Goal: Information Seeking & Learning: Find specific page/section

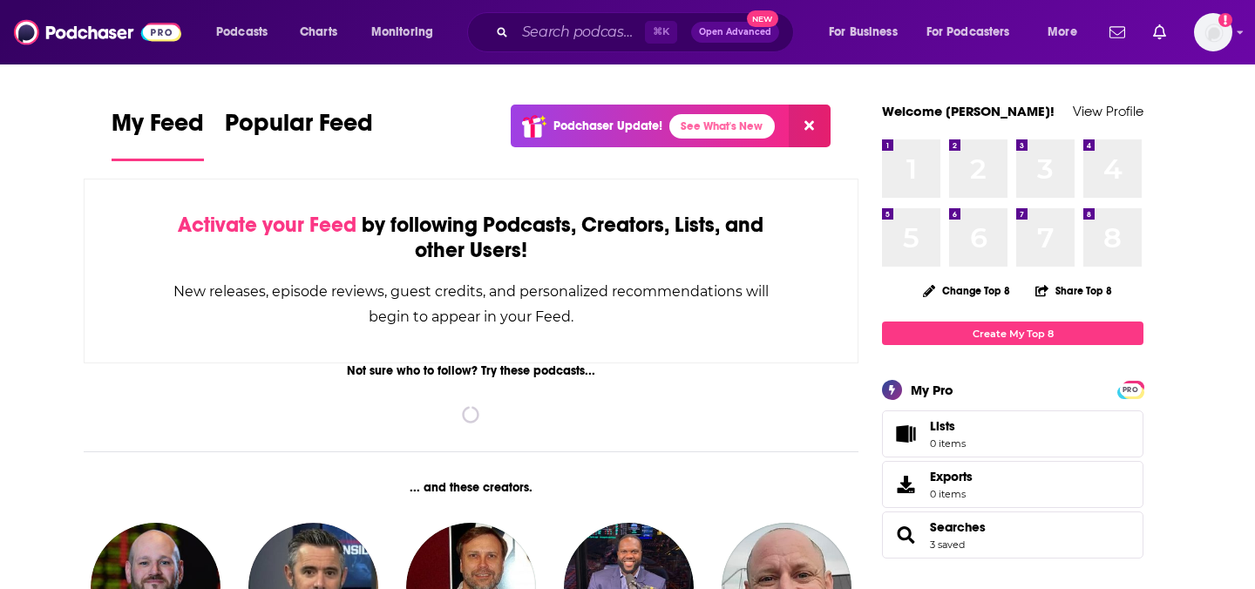
click at [1222, 8] on div "Podcasts Charts Monitoring ⌘ K Open Advanced New For Business For Podcasters Mo…" at bounding box center [627, 32] width 1255 height 64
click at [1233, 31] on div "Podcasts Charts Monitoring ⌘ K Open Advanced New For Business For Podcasters Mo…" at bounding box center [627, 32] width 1255 height 64
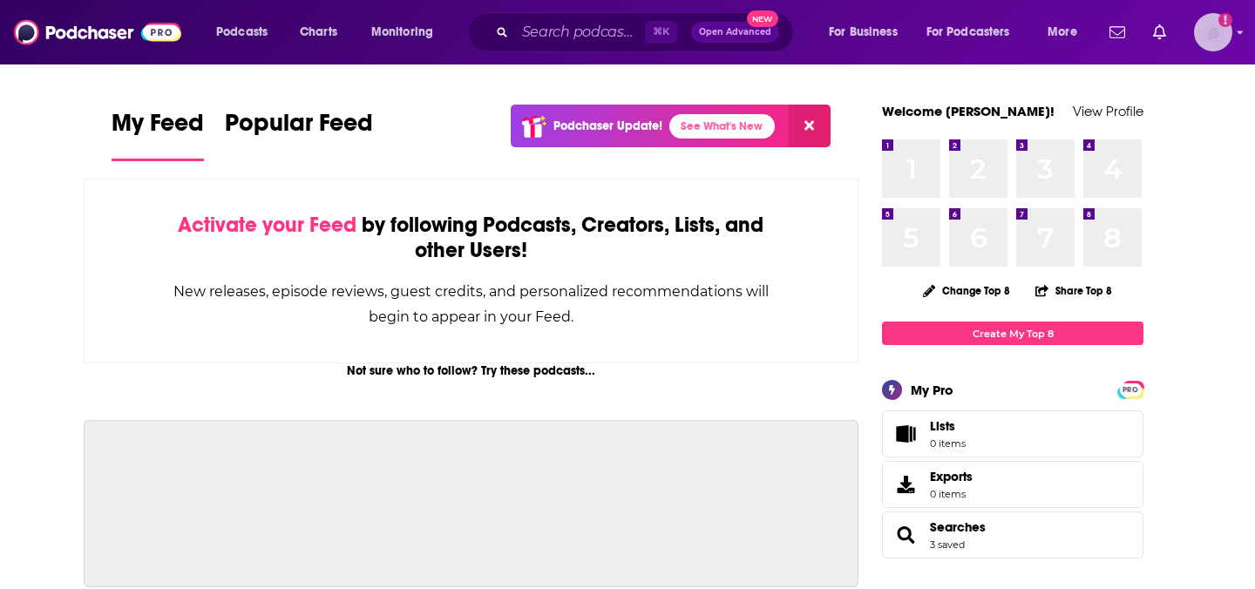
click at [1208, 44] on img "Logged in as TABASCO" at bounding box center [1213, 32] width 38 height 38
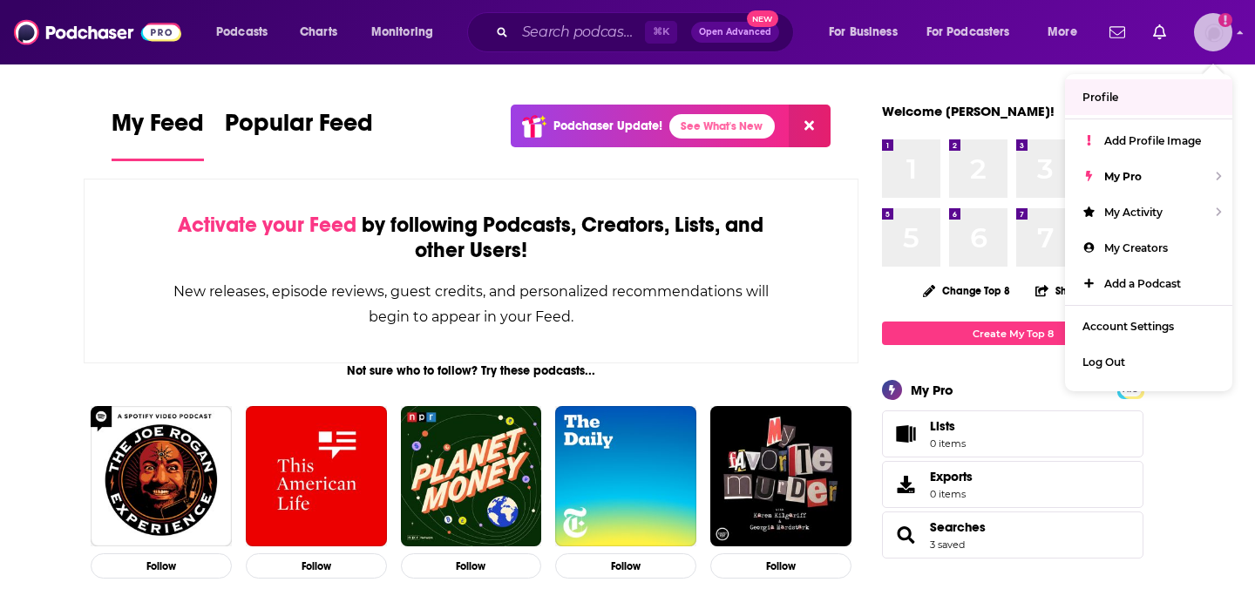
click at [1241, 33] on icon "Show profile menu" at bounding box center [1240, 31] width 6 height 3
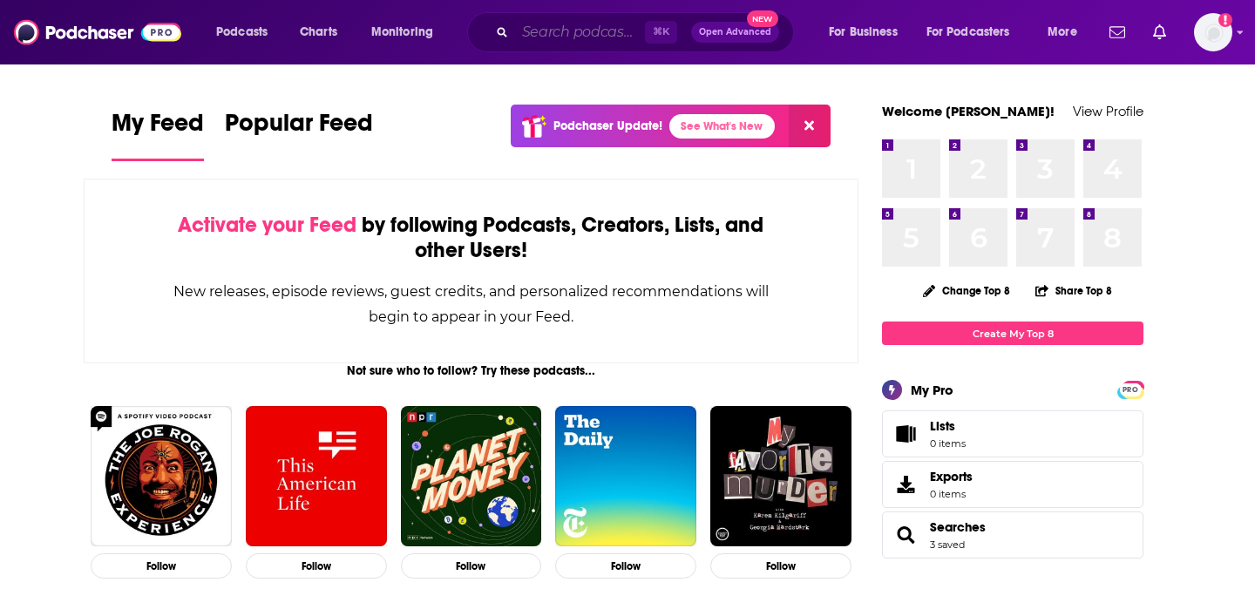
click at [548, 41] on input "Search podcasts, credits, & more..." at bounding box center [580, 32] width 130 height 28
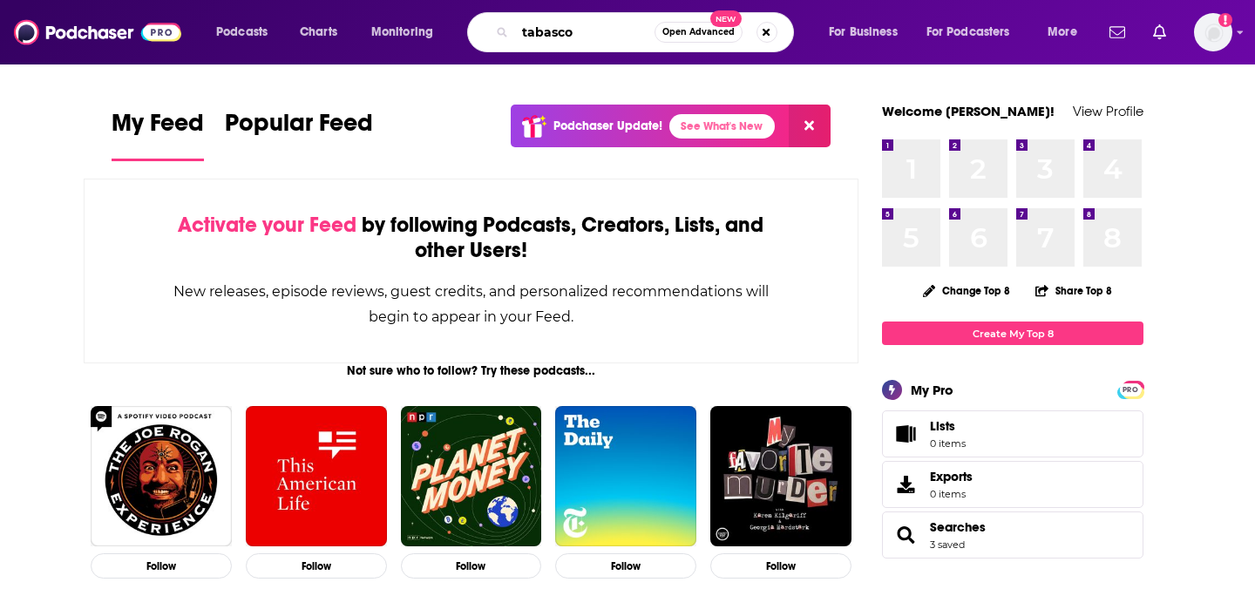
type input "tabasco"
